Goal: Transaction & Acquisition: Purchase product/service

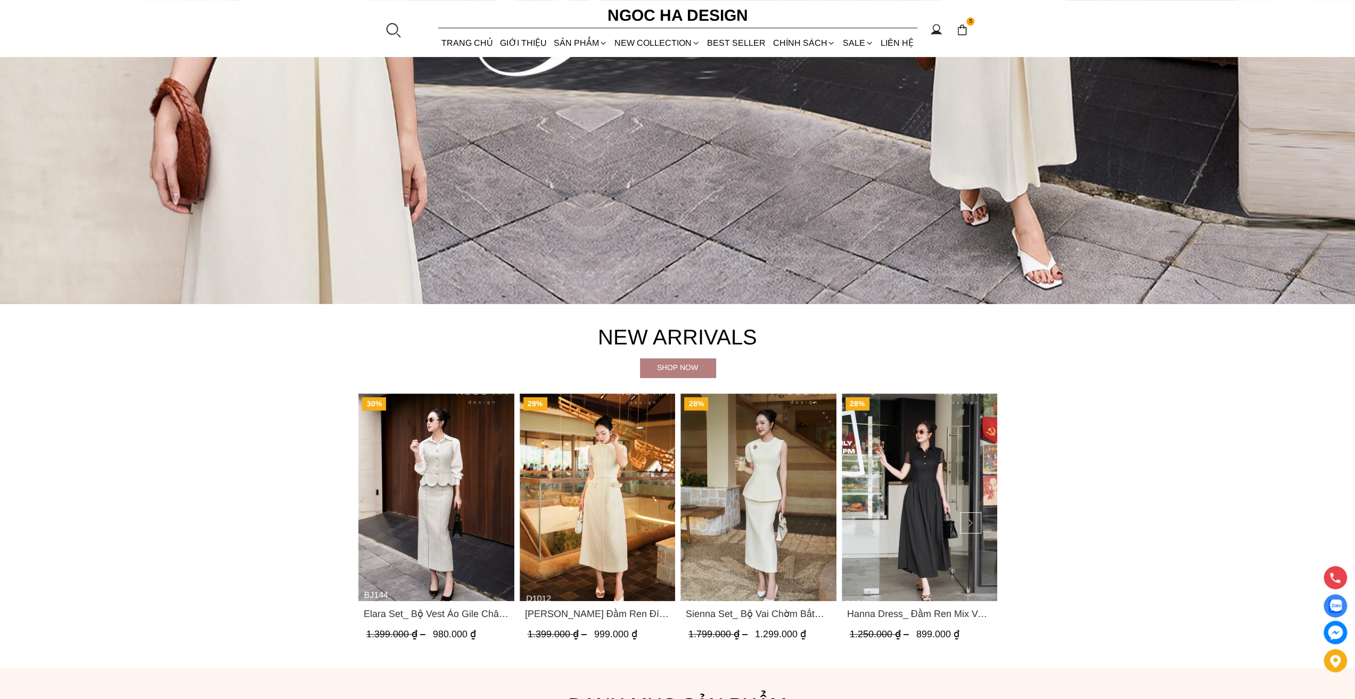
scroll to position [639, 0]
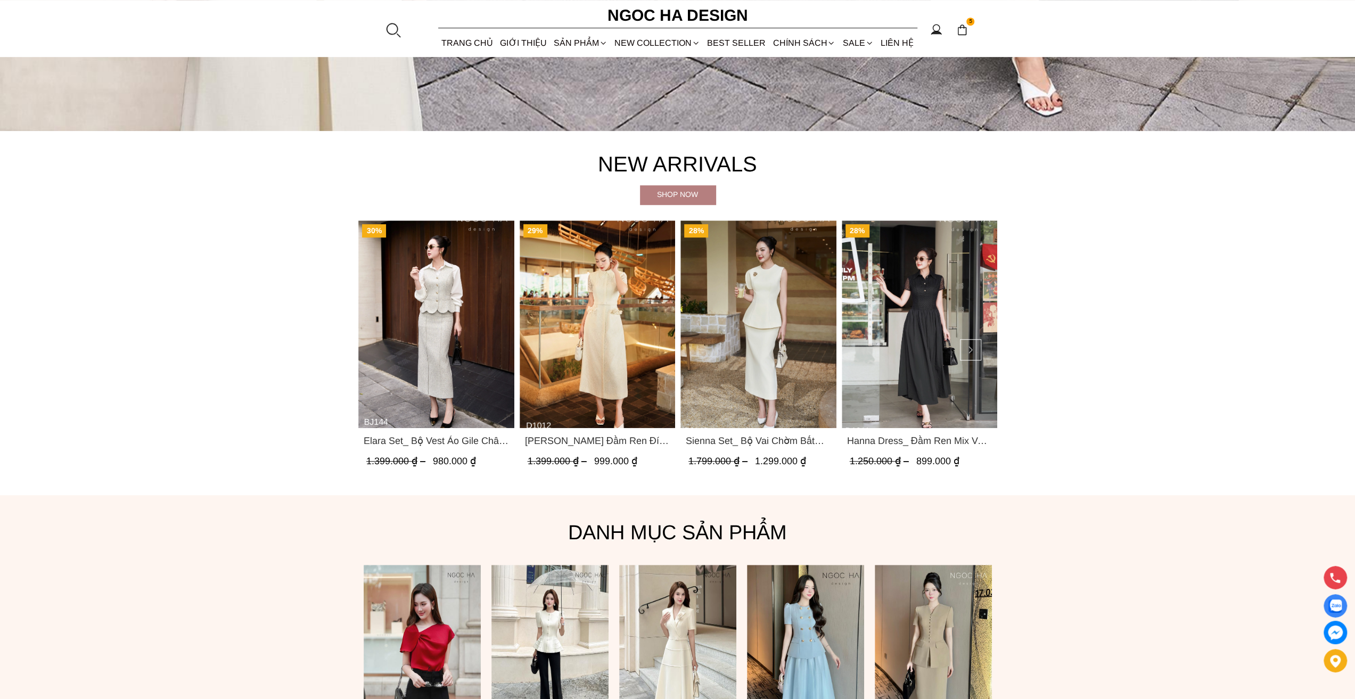
click at [604, 362] on img "Product image - Catherine Dress_ Đầm Ren Đính Hoa Túi Màu Kem D1012" at bounding box center [597, 324] width 156 height 208
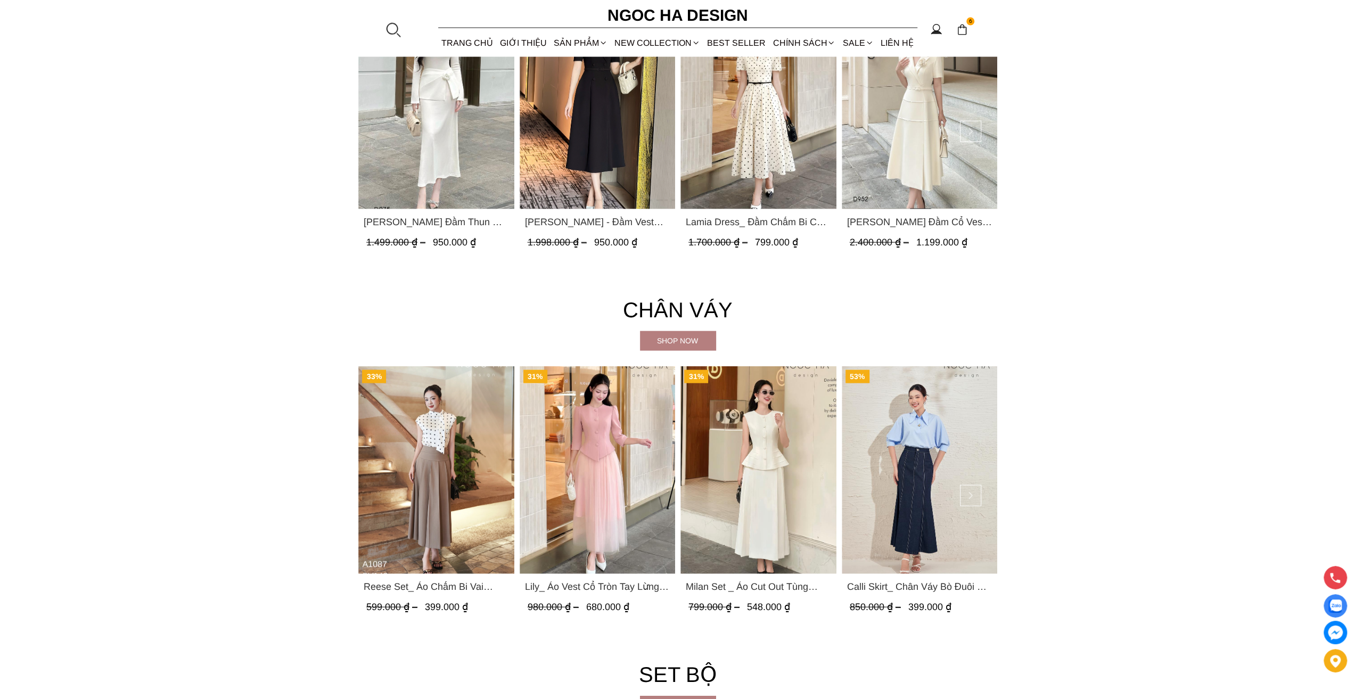
scroll to position [2235, 0]
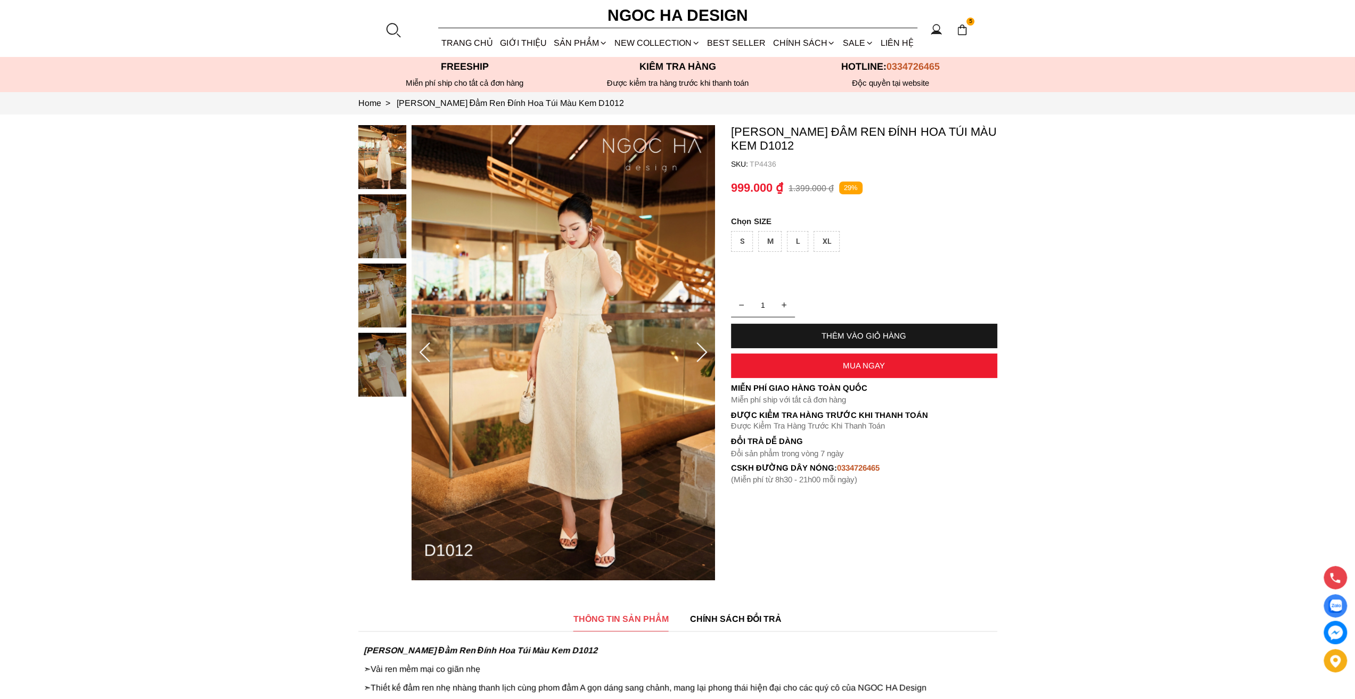
click at [861, 333] on div "THÊM VÀO GIỎ HÀNG" at bounding box center [864, 335] width 266 height 9
click at [782, 232] on div "S M L XL" at bounding box center [864, 244] width 266 height 26
click at [747, 240] on div "S" at bounding box center [742, 241] width 22 height 21
click at [843, 326] on div "THÊM VÀO GIỎ HÀNG" at bounding box center [864, 336] width 266 height 24
type input "1"
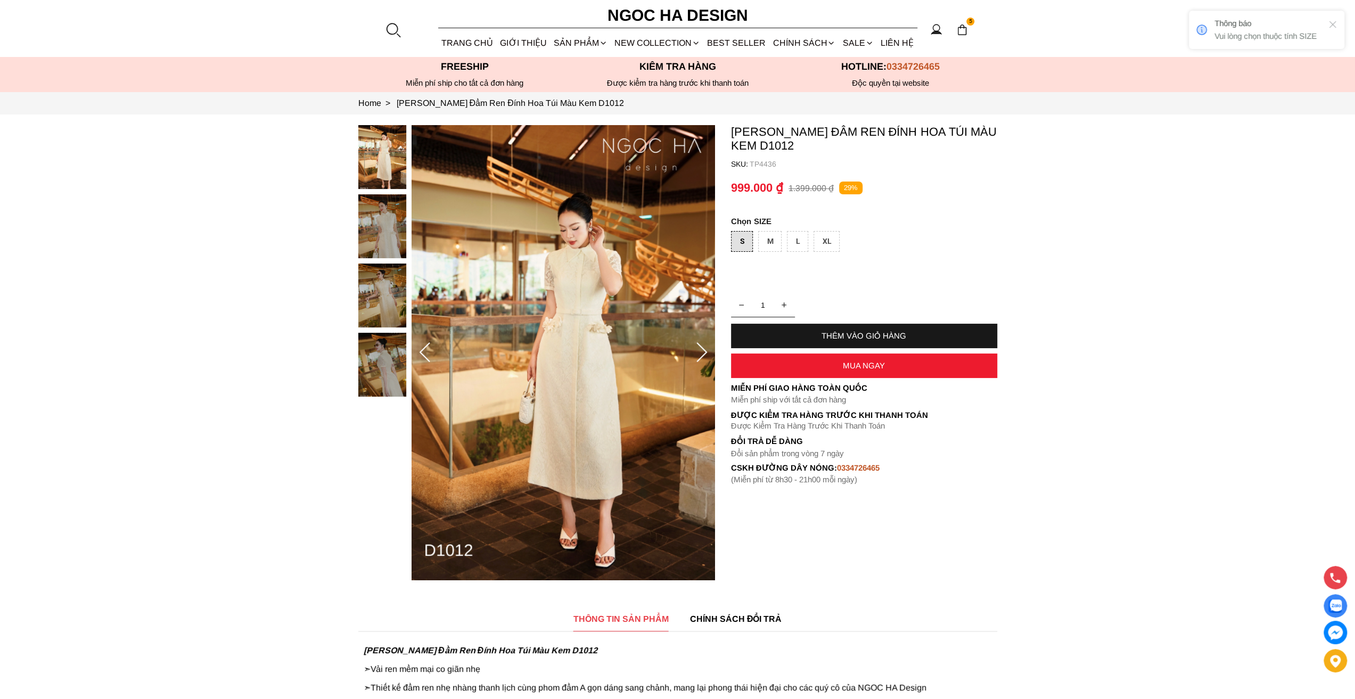
type input "2"
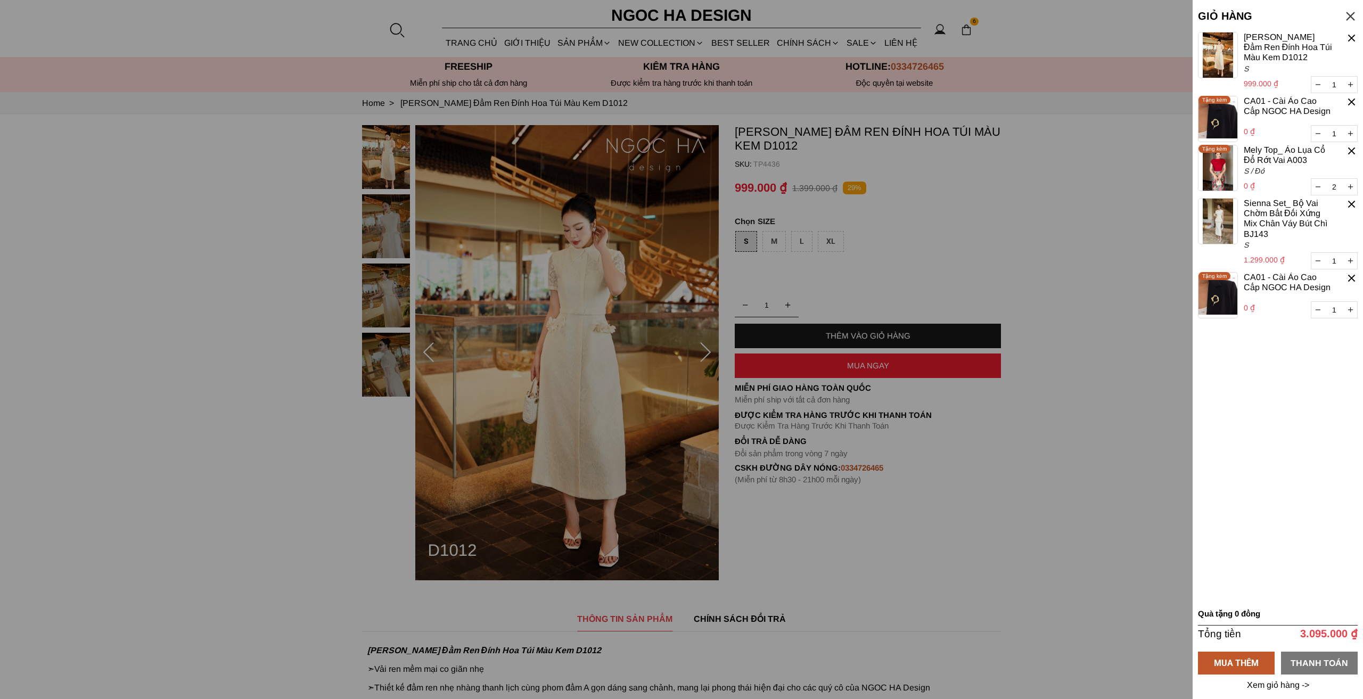
click at [1295, 662] on div "THANH TOÁN" at bounding box center [1319, 662] width 77 height 13
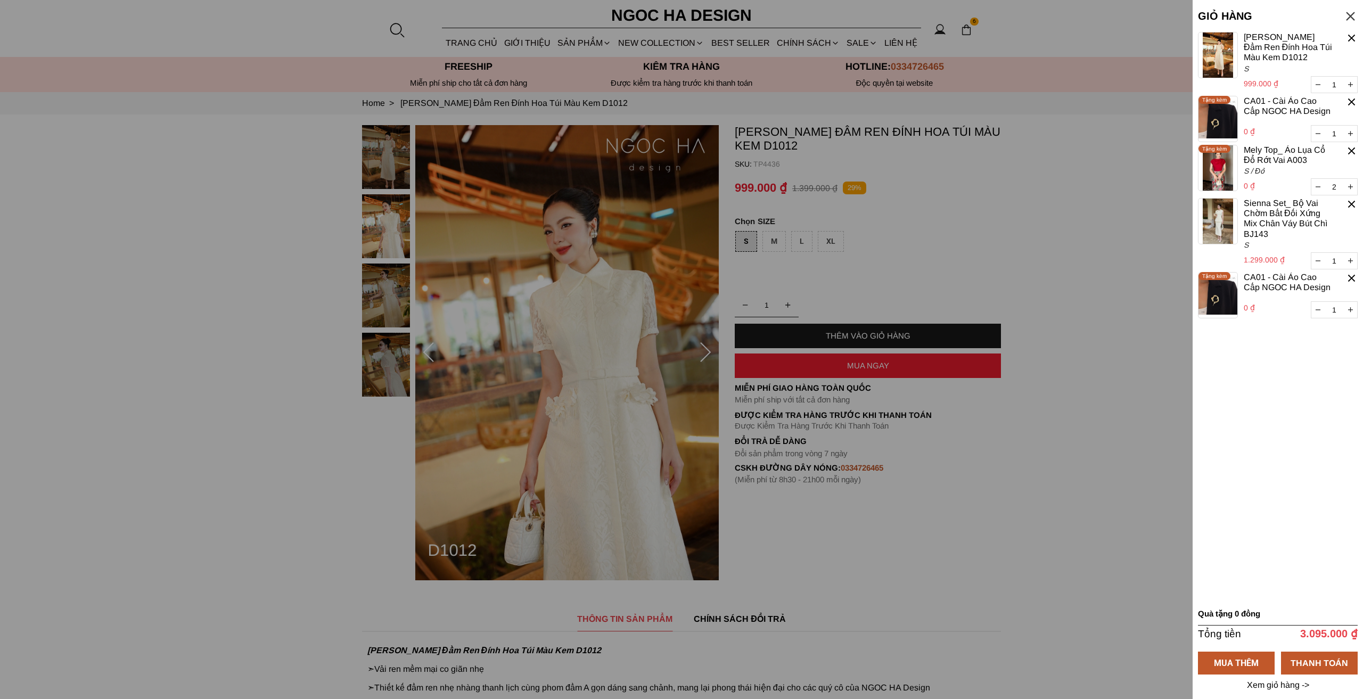
click at [1017, 251] on div at bounding box center [681, 349] width 1363 height 699
